Goal: Task Accomplishment & Management: Manage account settings

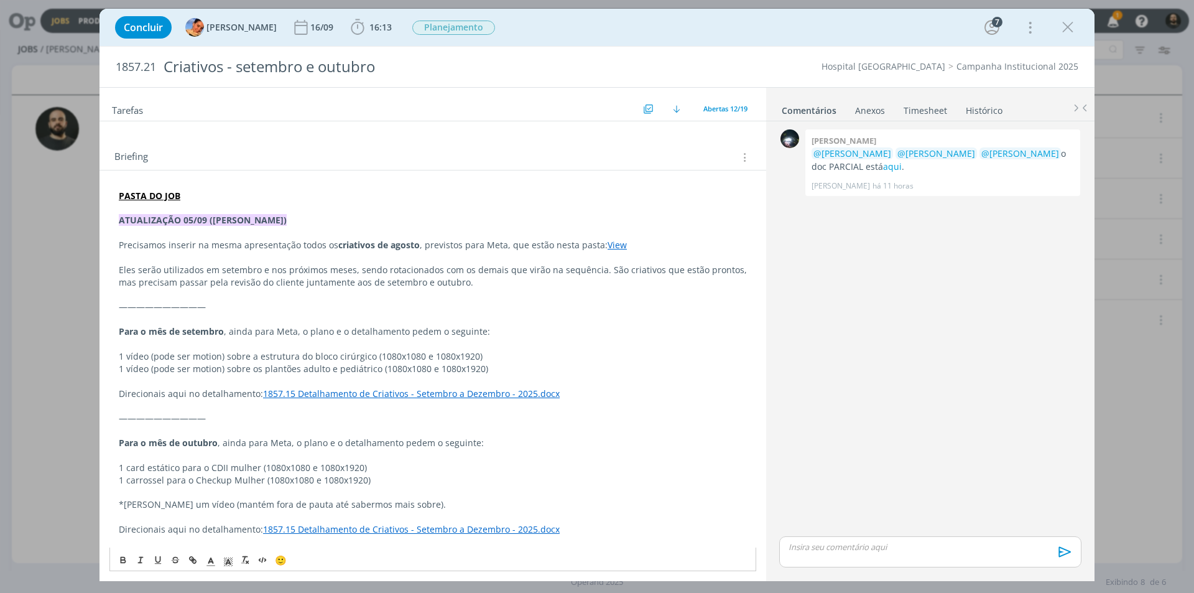
scroll to position [280, 0]
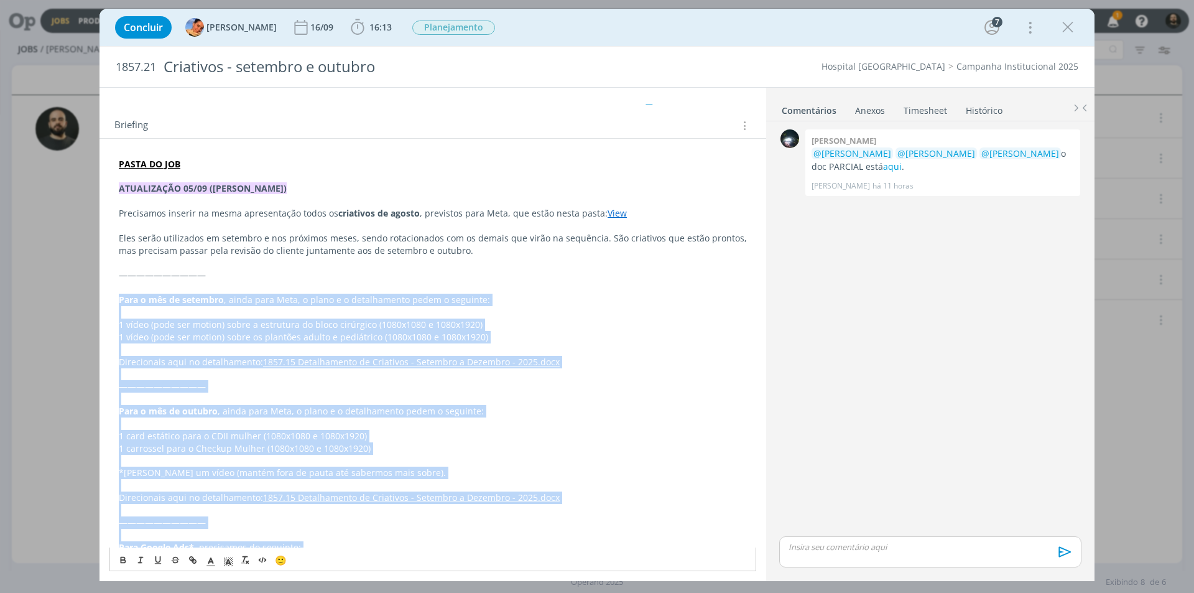
drag, startPoint x: 324, startPoint y: 484, endPoint x: 104, endPoint y: 302, distance: 285.3
copy div "Lore i dol si ametcons , adipi elit Sedd, e tempo i u laboreetdolo magna a enim…"
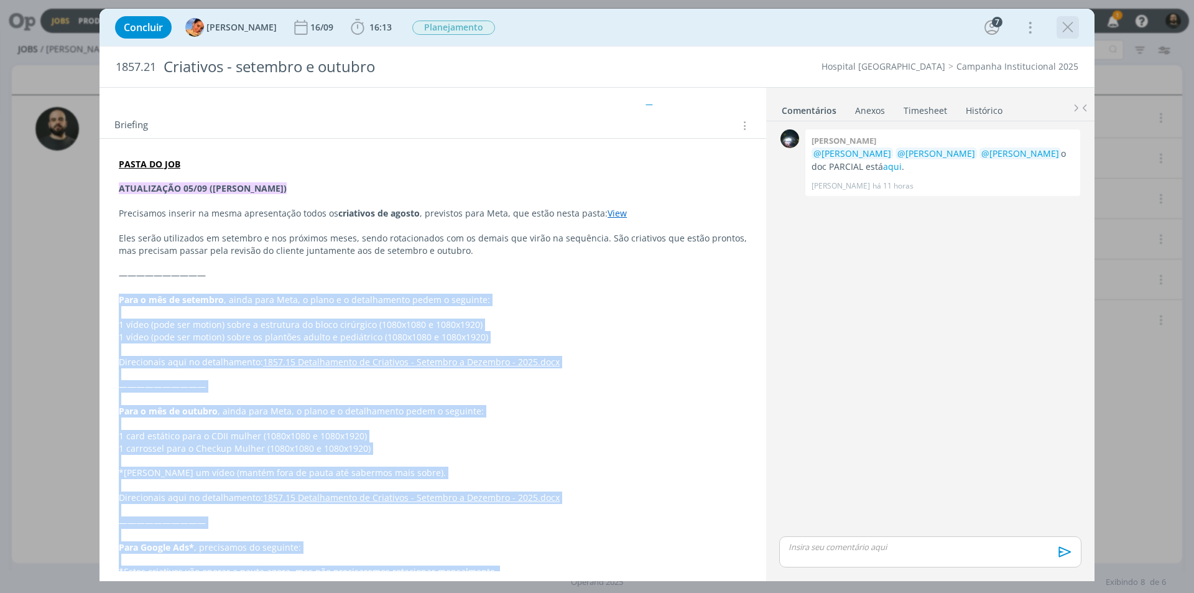
click at [1070, 22] on icon "dialog" at bounding box center [1067, 27] width 19 height 19
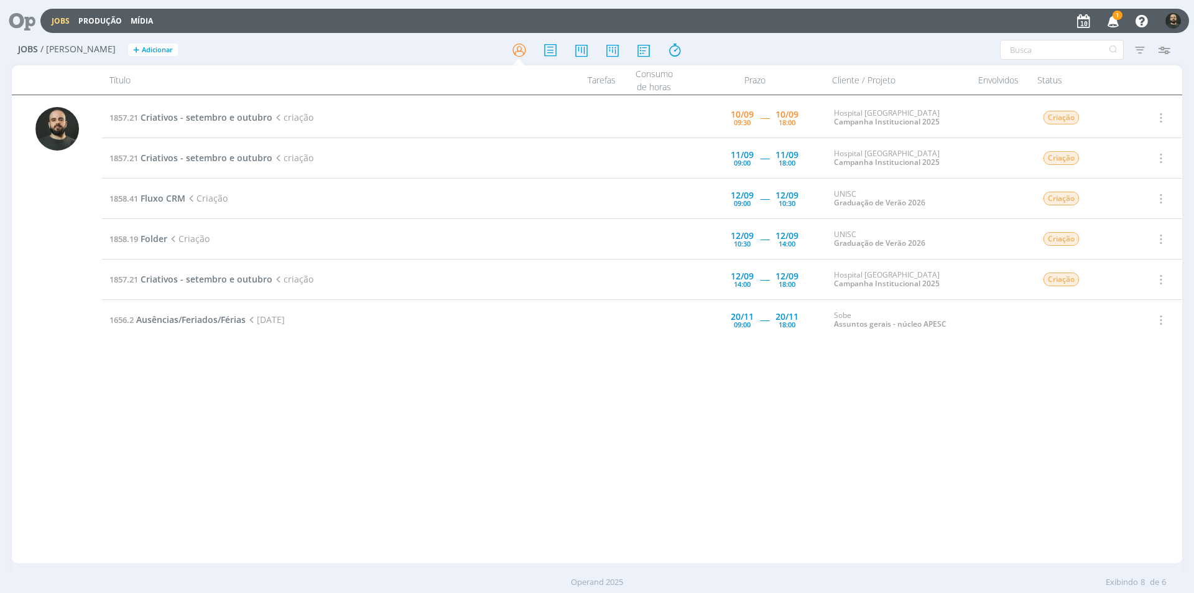
click at [1121, 20] on icon "button" at bounding box center [1113, 20] width 22 height 21
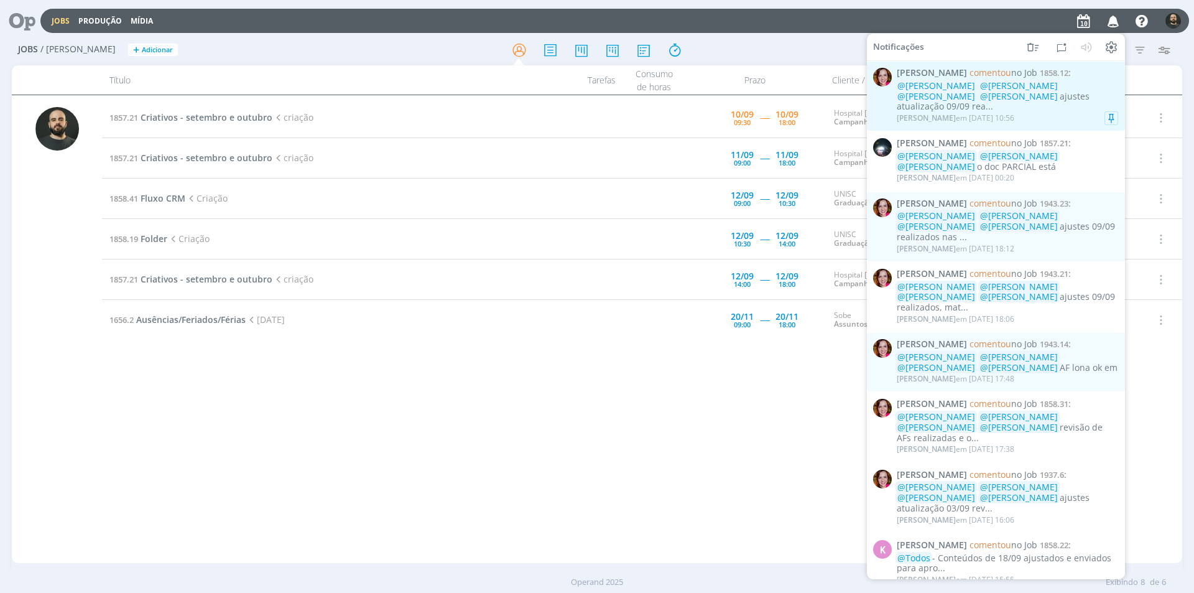
click at [1079, 112] on div "[PERSON_NAME] em [DATE] 10:56" at bounding box center [1007, 118] width 221 height 12
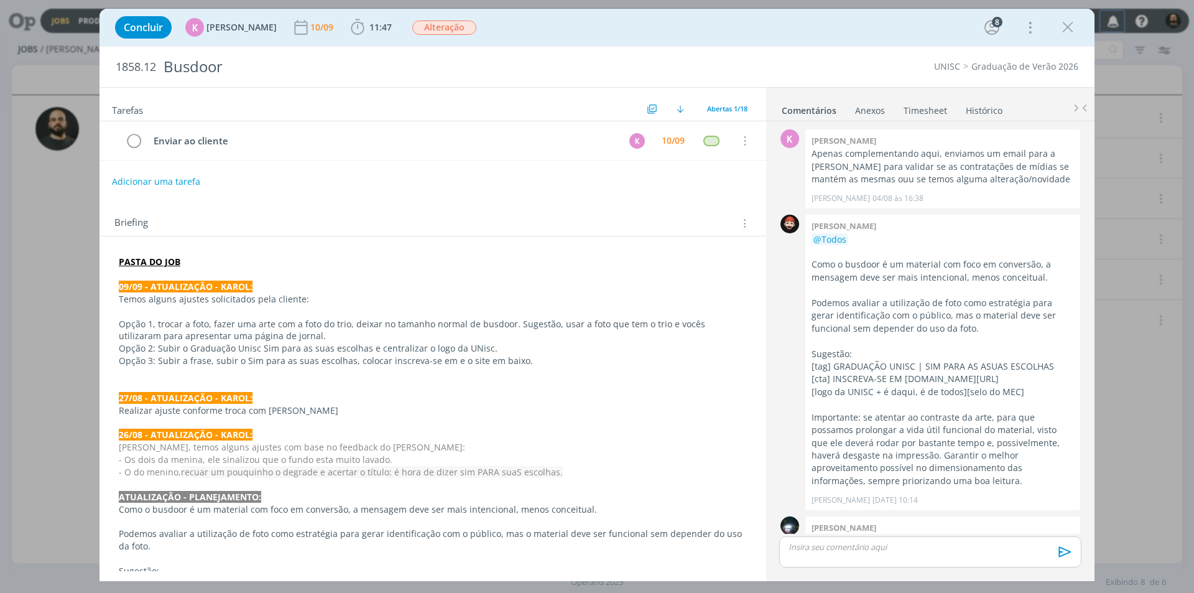
scroll to position [810, 0]
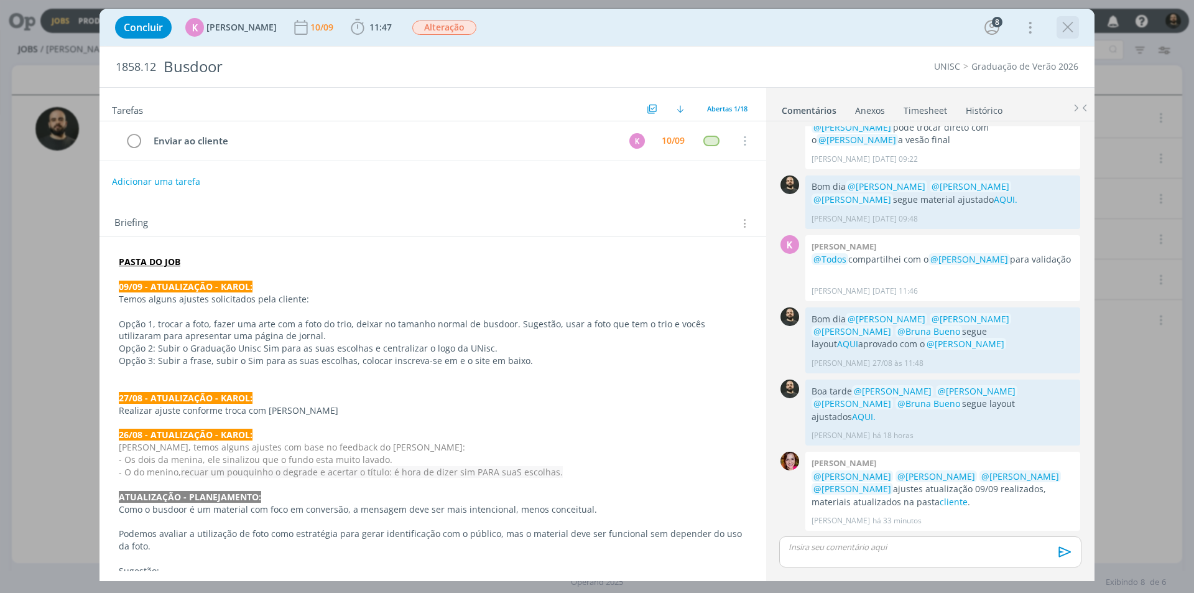
click at [1061, 30] on icon "dialog" at bounding box center [1067, 27] width 19 height 19
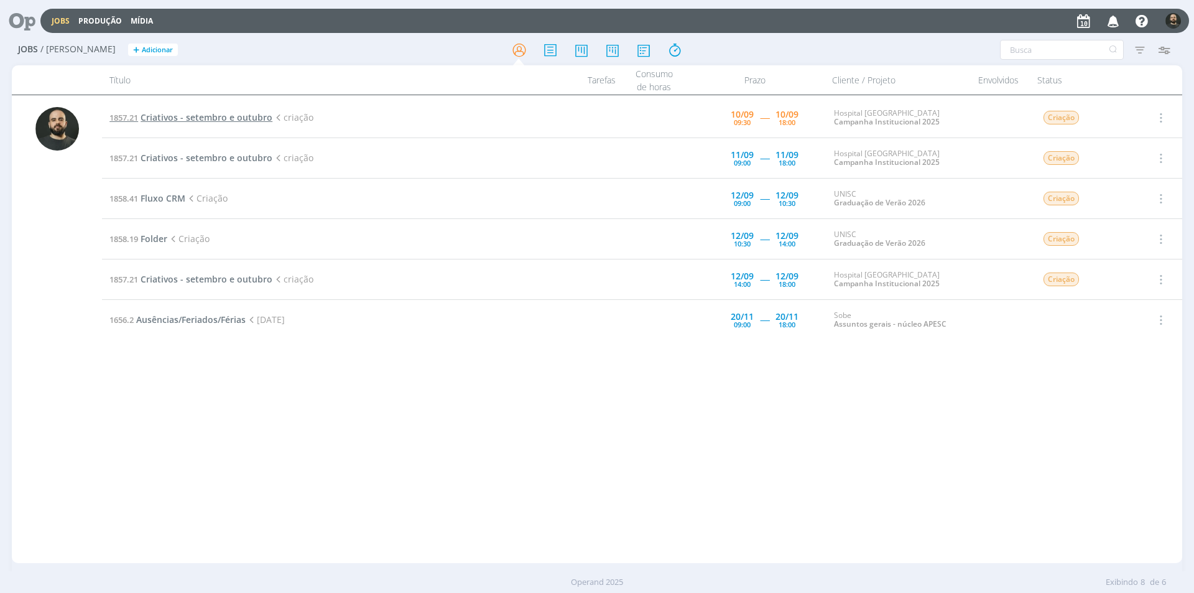
click at [237, 117] on span "Criativos - setembro e outubro" at bounding box center [207, 117] width 132 height 12
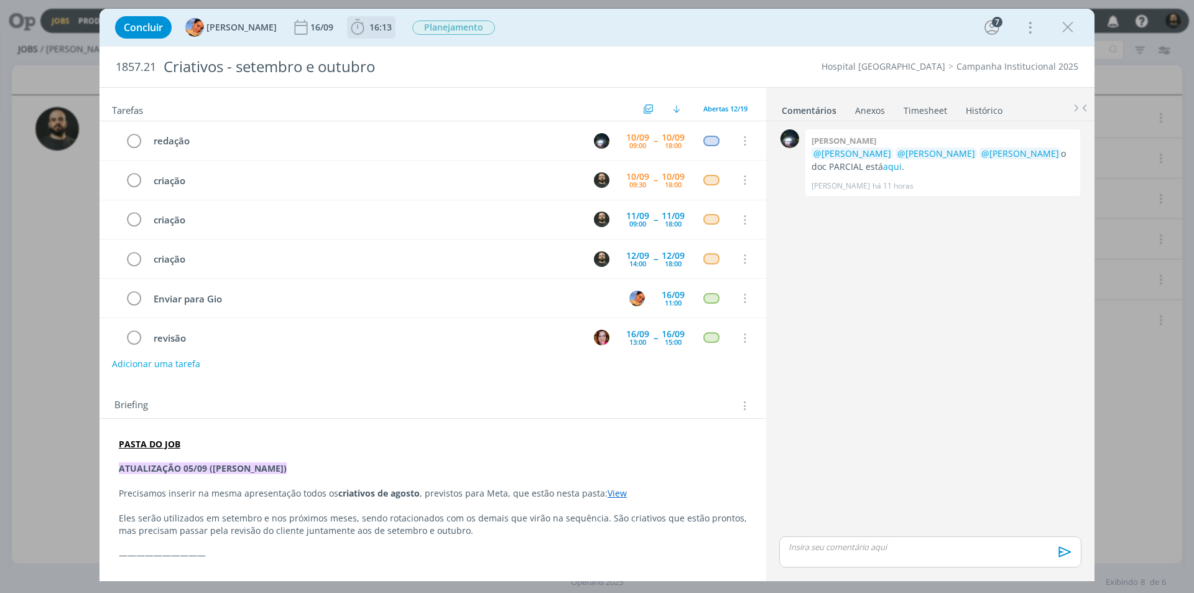
click at [349, 30] on icon "dialog" at bounding box center [357, 27] width 19 height 19
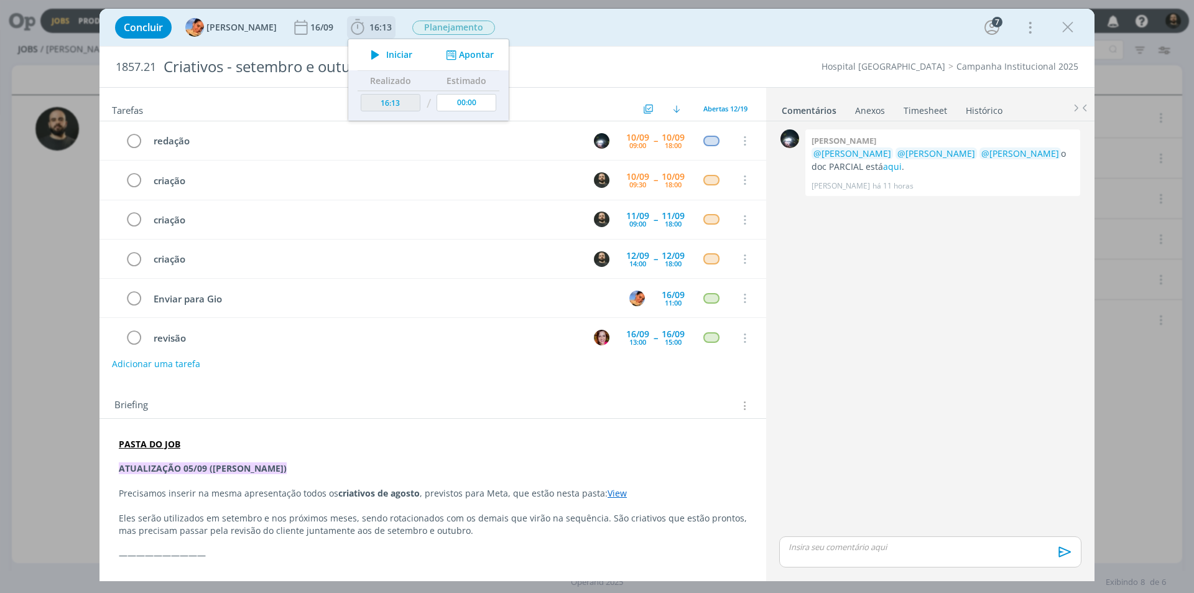
click at [449, 57] on button "Apontar" at bounding box center [469, 55] width 52 height 13
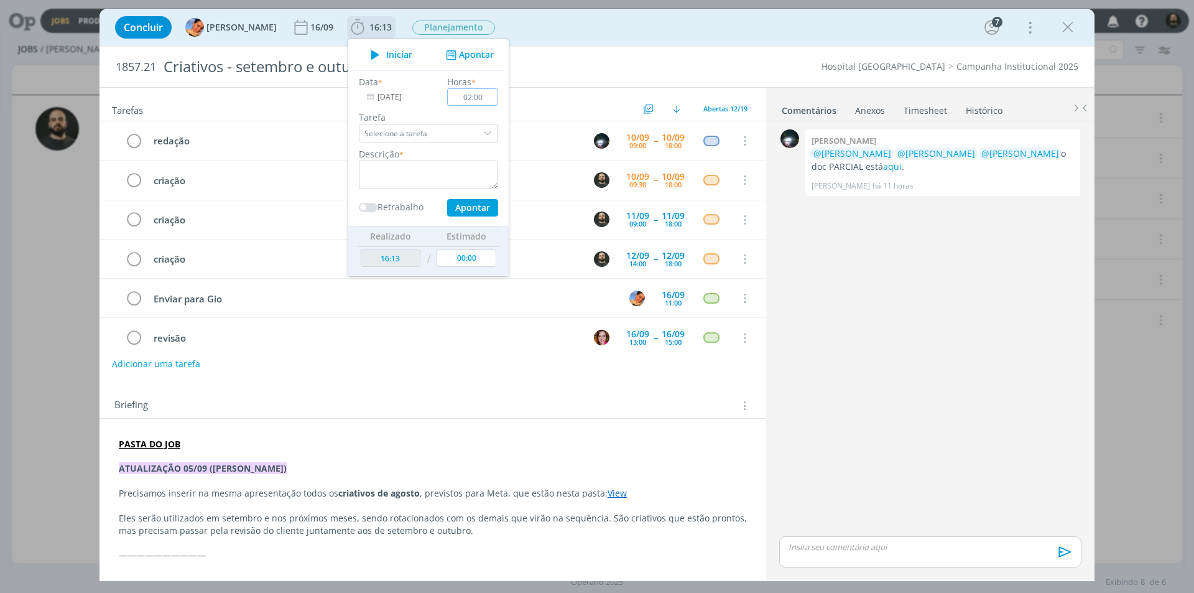
type input "02:00"
click at [430, 170] on textarea "dialog" at bounding box center [428, 174] width 139 height 29
type textarea "Criação"
click at [475, 213] on button "Apontar" at bounding box center [472, 207] width 51 height 17
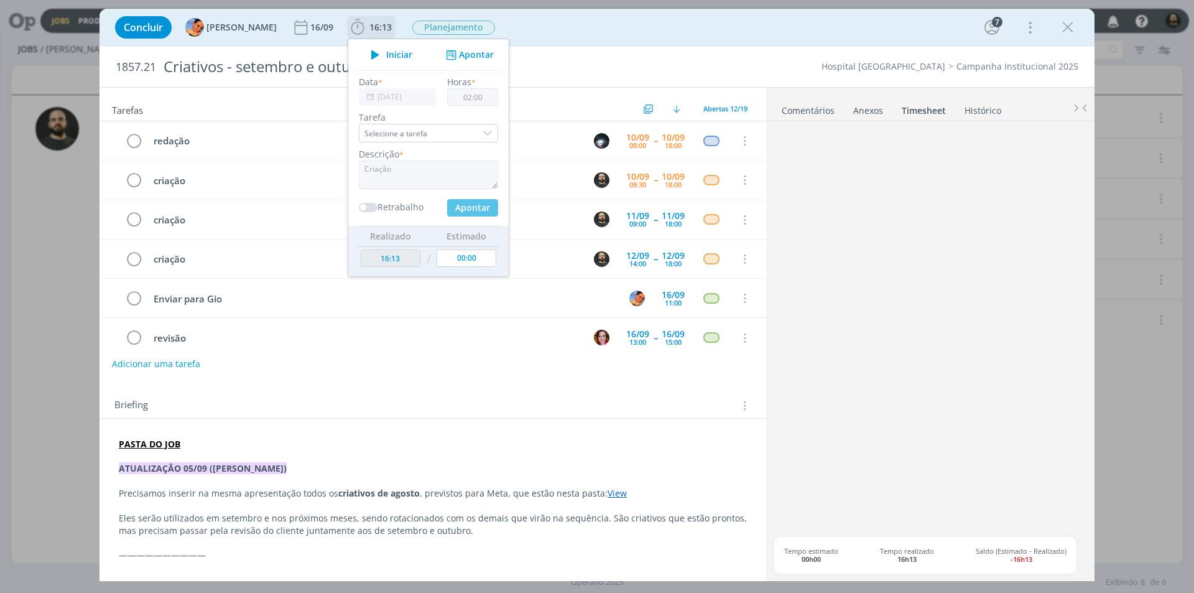
type input "18:13"
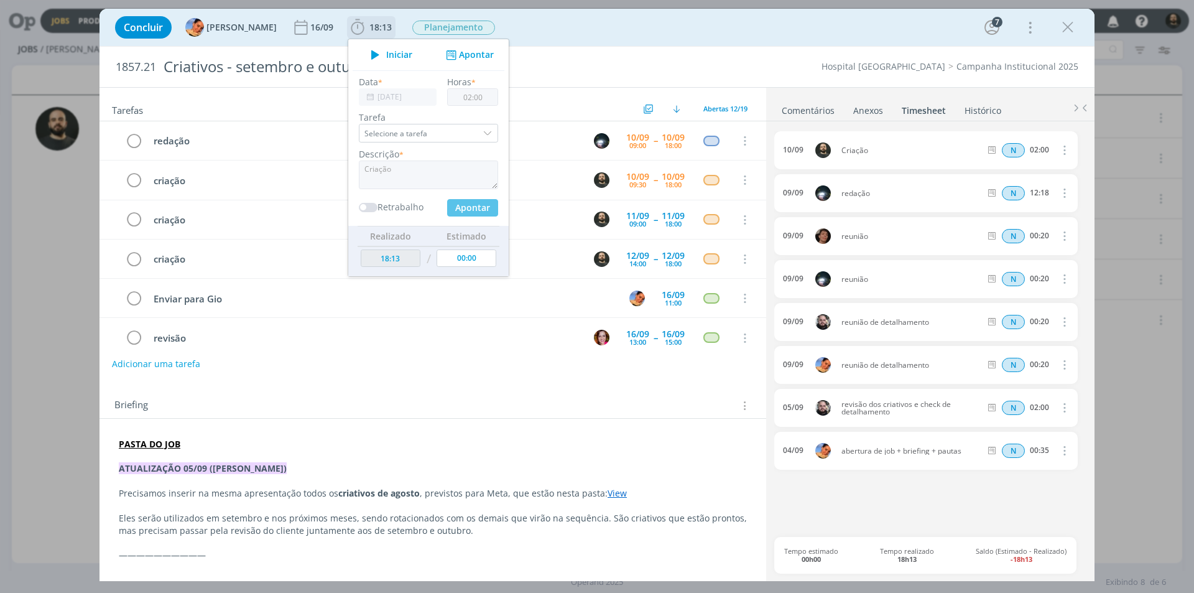
type input "00:00"
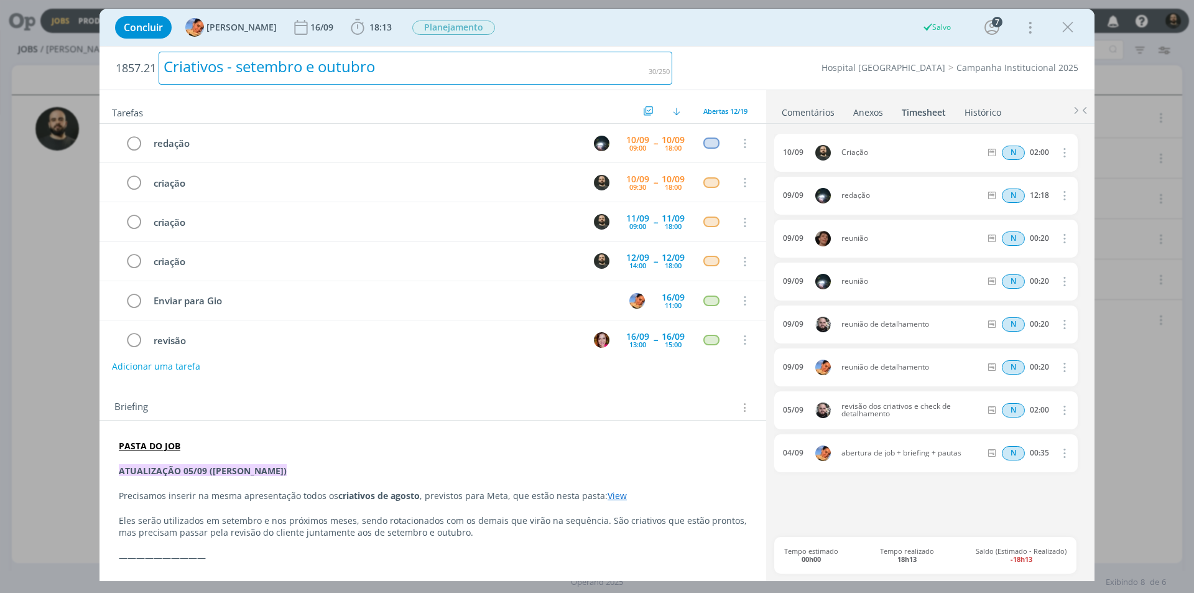
click at [639, 68] on div "Criativos - setembro e outubro" at bounding box center [416, 68] width 514 height 33
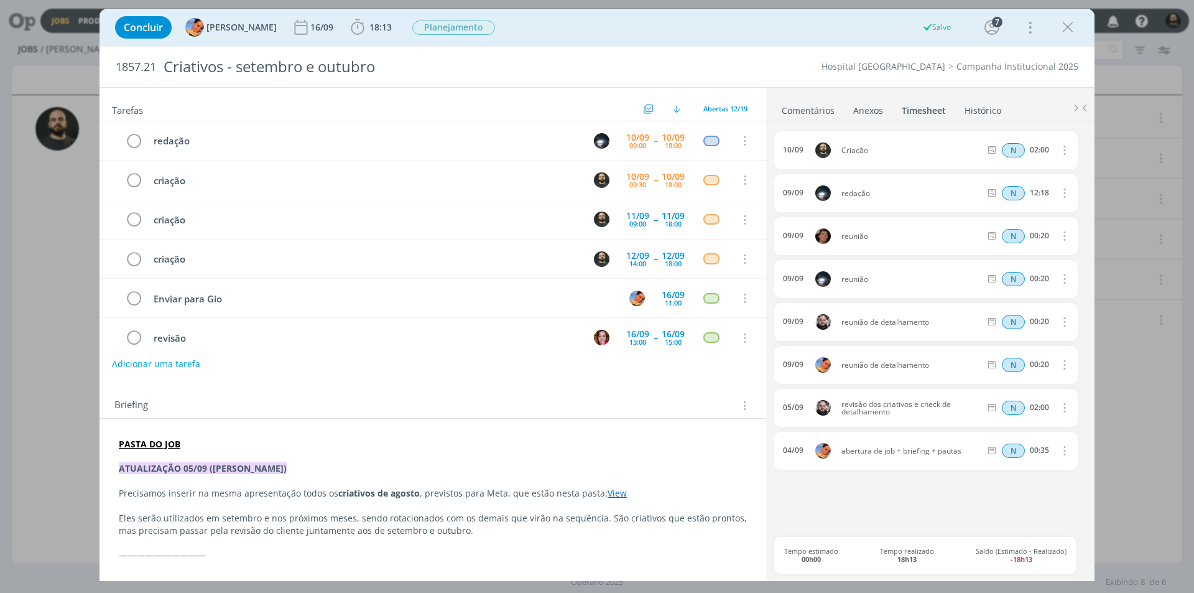
click at [1071, 30] on icon "dialog" at bounding box center [1067, 27] width 19 height 19
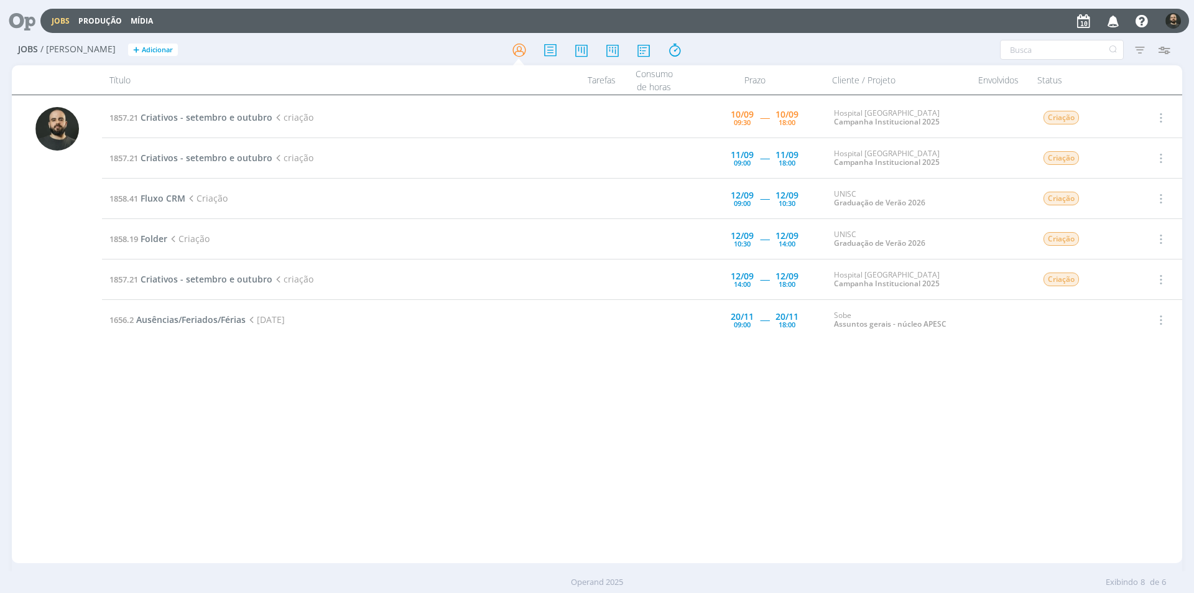
click at [30, 17] on icon at bounding box center [17, 21] width 25 height 24
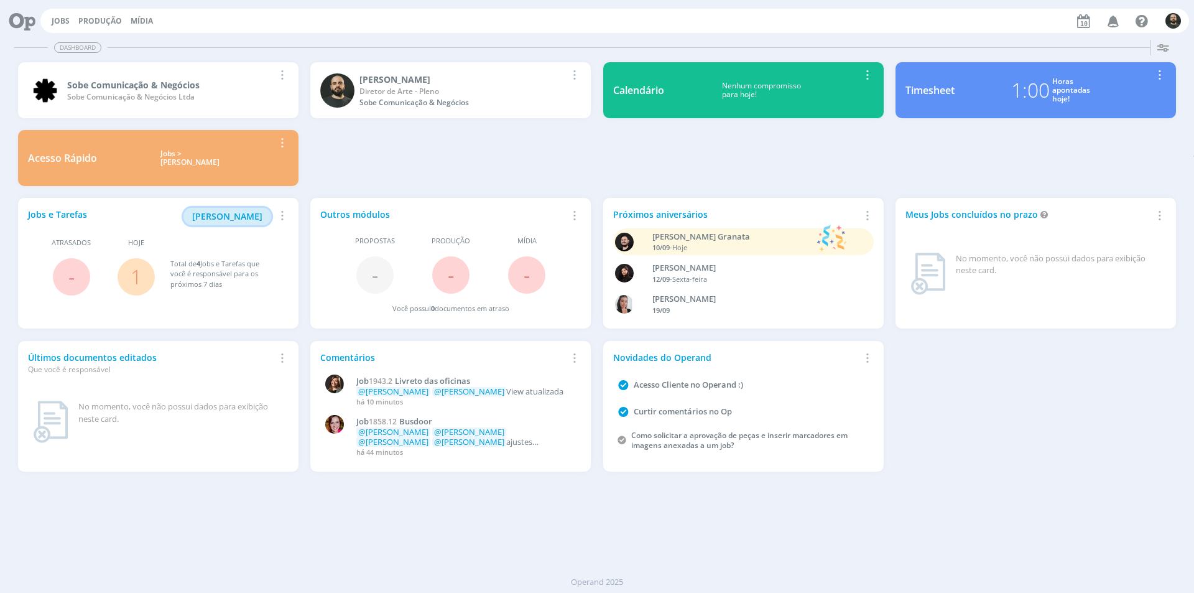
click at [229, 210] on button "[PERSON_NAME]" at bounding box center [227, 216] width 88 height 17
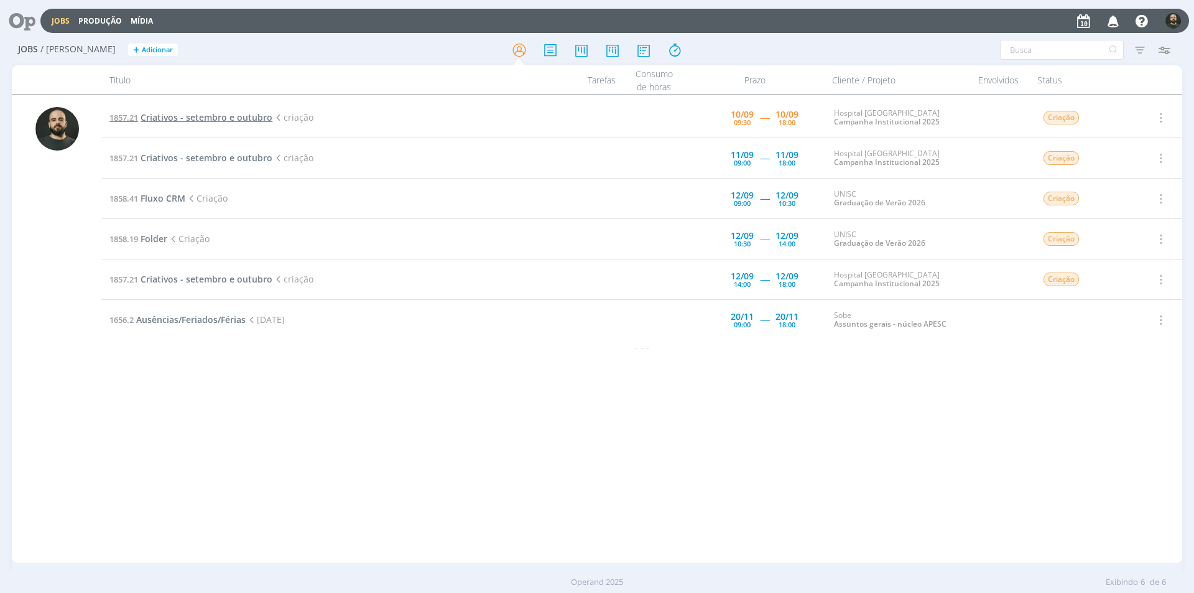
click at [219, 119] on span "Criativos - setembro e outubro" at bounding box center [207, 117] width 132 height 12
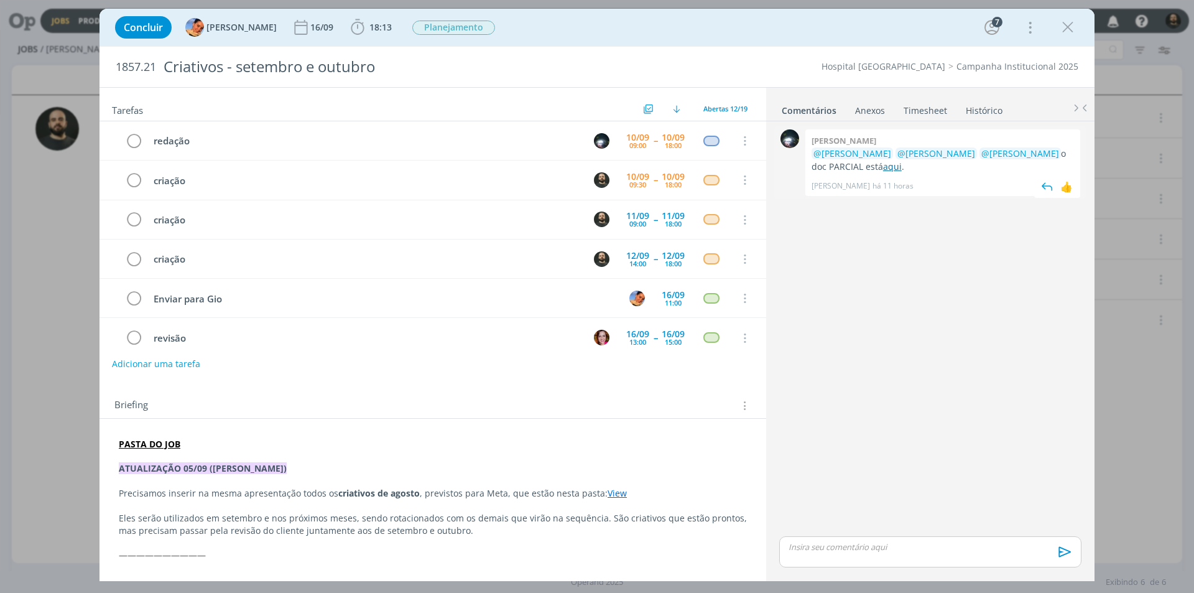
click at [883, 169] on link "aqui" at bounding box center [892, 166] width 19 height 12
